Goal: Information Seeking & Learning: Learn about a topic

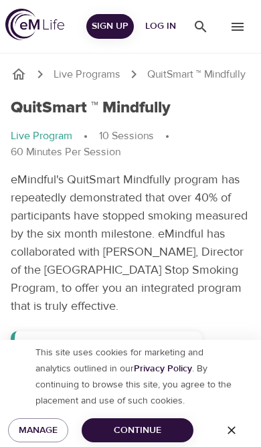
click at [151, 441] on button "Continue" at bounding box center [138, 430] width 112 height 25
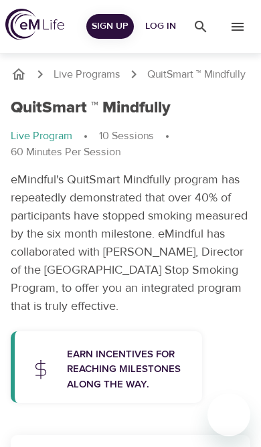
click at [23, 80] on icon "breadcrumb" at bounding box center [18, 73] width 13 height 11
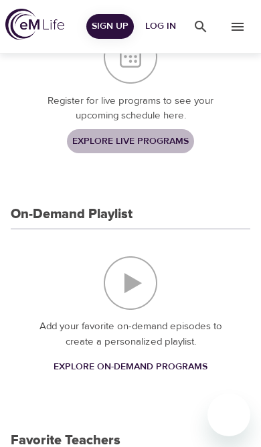
click at [92, 137] on span "Explore Live Programs" at bounding box center [130, 141] width 116 height 17
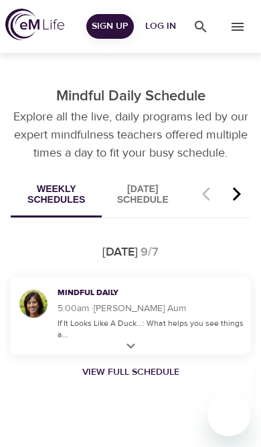
scroll to position [1055, 0]
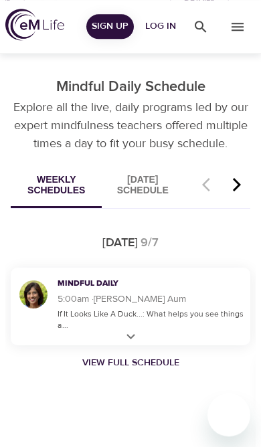
click at [231, 27] on icon "menu" at bounding box center [238, 27] width 16 height 16
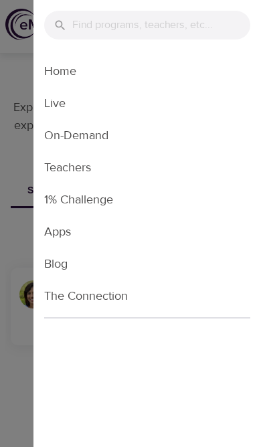
click at [93, 226] on li "Apps" at bounding box center [147, 232] width 228 height 32
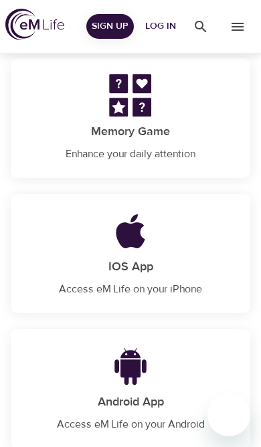
scroll to position [398, 0]
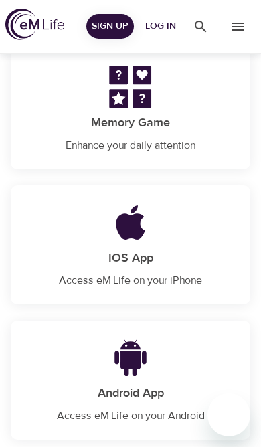
click at [195, 274] on p "Access eM Life on your iPhone" at bounding box center [131, 280] width 208 height 16
click at [53, 29] on img at bounding box center [34, 24] width 59 height 31
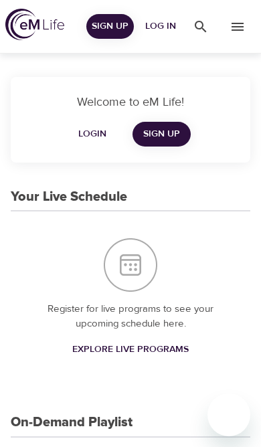
click at [237, 21] on icon "menu" at bounding box center [238, 27] width 16 height 16
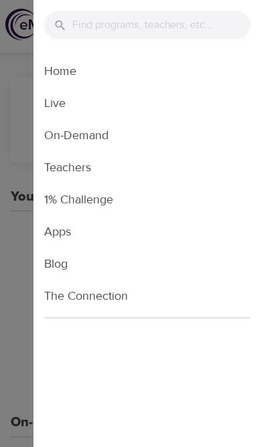
click at [106, 297] on li "The Connection" at bounding box center [147, 296] width 228 height 32
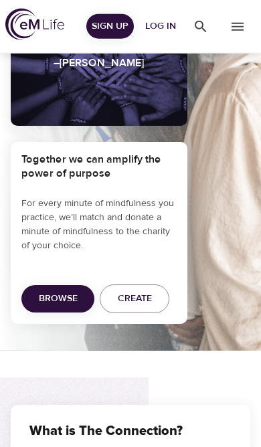
click at [238, 21] on icon "menu" at bounding box center [238, 27] width 16 height 16
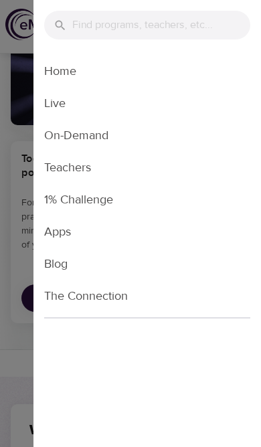
click at [94, 72] on li "Home" at bounding box center [147, 71] width 228 height 32
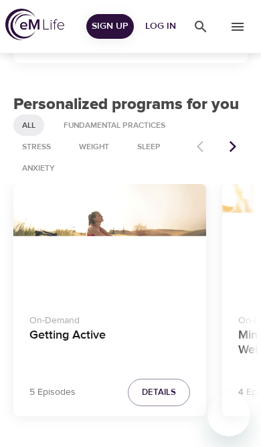
scroll to position [1583, 0]
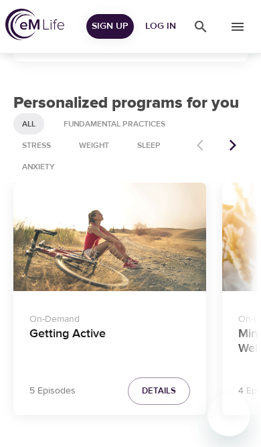
click at [42, 145] on div "Stress" at bounding box center [36, 145] width 46 height 21
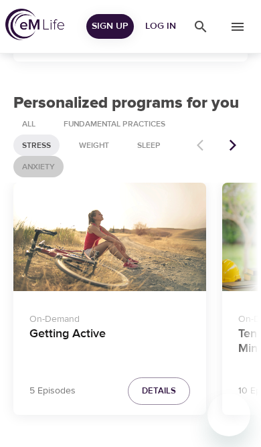
click at [49, 161] on span "Anxiety" at bounding box center [38, 166] width 49 height 11
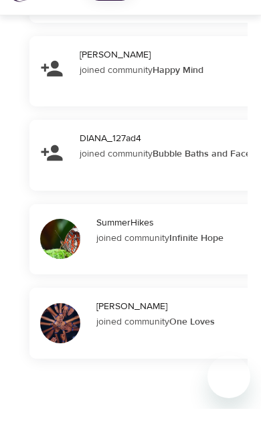
scroll to position [2163, 0]
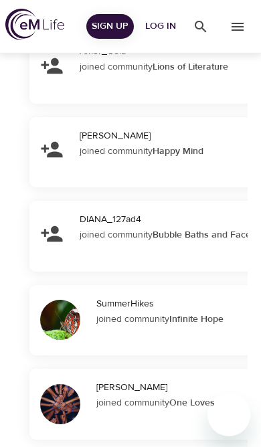
click at [35, 31] on img at bounding box center [34, 24] width 59 height 31
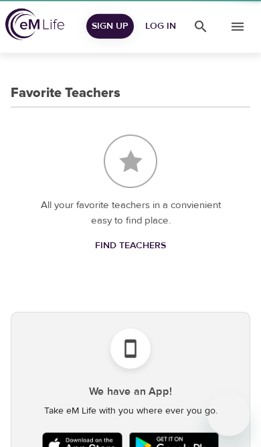
click at [238, 30] on icon "menu" at bounding box center [238, 27] width 12 height 8
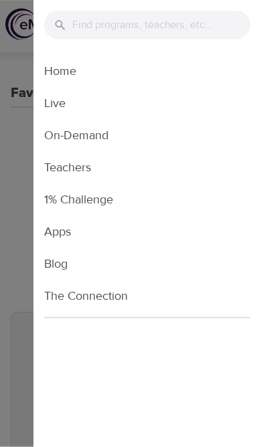
scroll to position [556, 0]
click at [134, 128] on li "On-Demand" at bounding box center [147, 135] width 228 height 32
select select "recent"
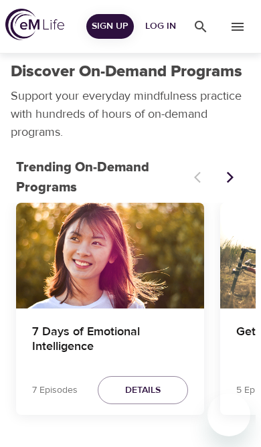
scroll to position [3, 0]
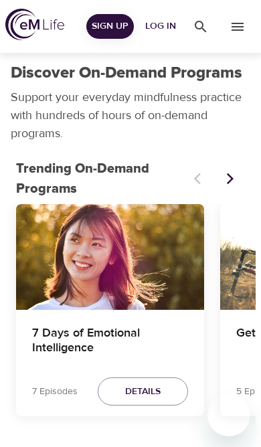
click at [163, 388] on button "Details" at bounding box center [143, 392] width 90 height 29
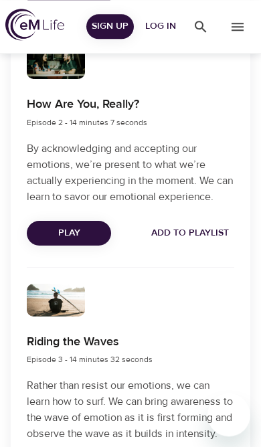
click at [240, 27] on icon "menu" at bounding box center [238, 27] width 12 height 8
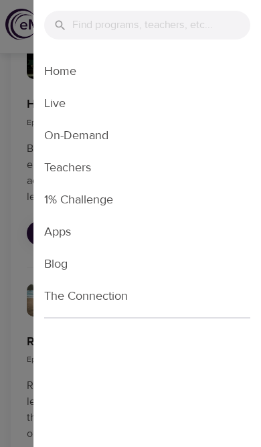
click at [180, 99] on li "Live" at bounding box center [147, 103] width 228 height 32
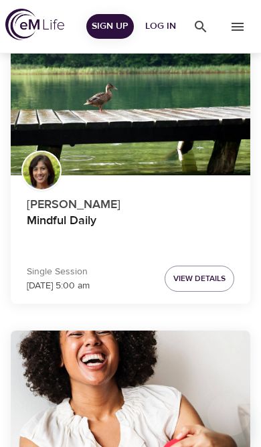
scroll to position [156, 0]
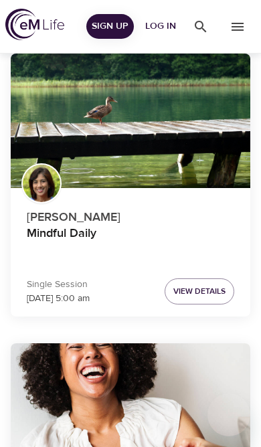
click at [200, 288] on span "View Details" at bounding box center [199, 291] width 52 height 14
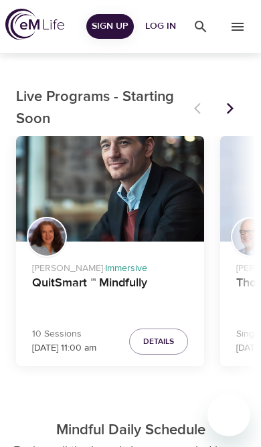
scroll to position [711, 0]
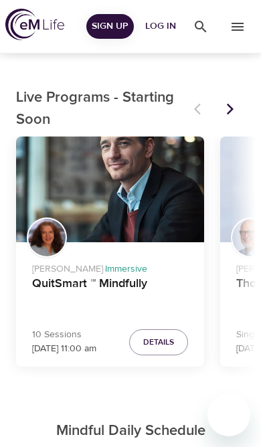
click at [164, 348] on span "Details" at bounding box center [158, 342] width 31 height 14
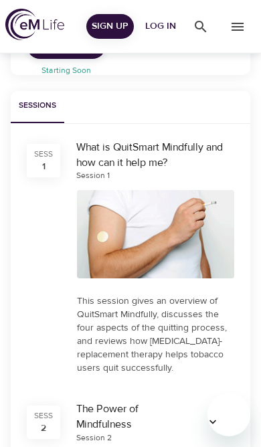
scroll to position [592, 0]
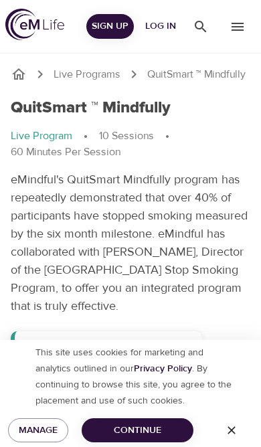
scroll to position [413, 0]
